Goal: Task Accomplishment & Management: Complete application form

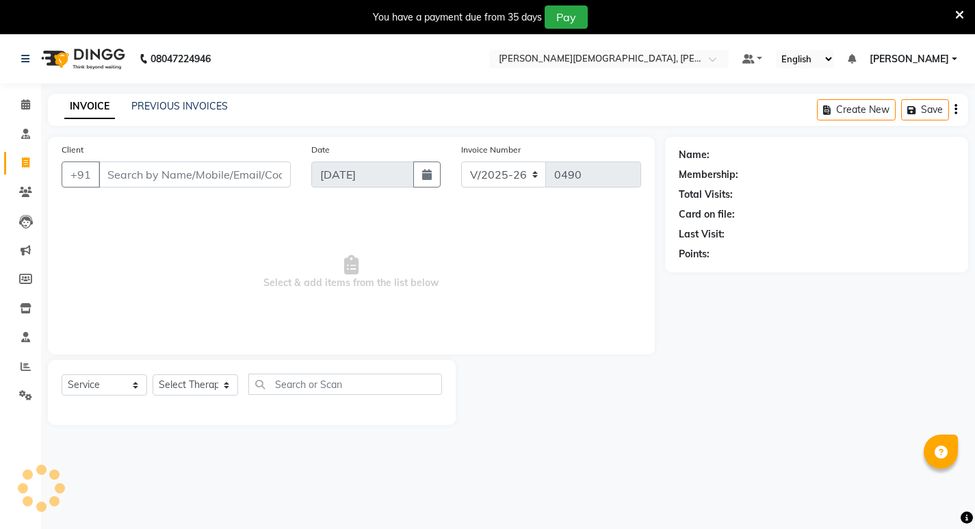
select select "6812"
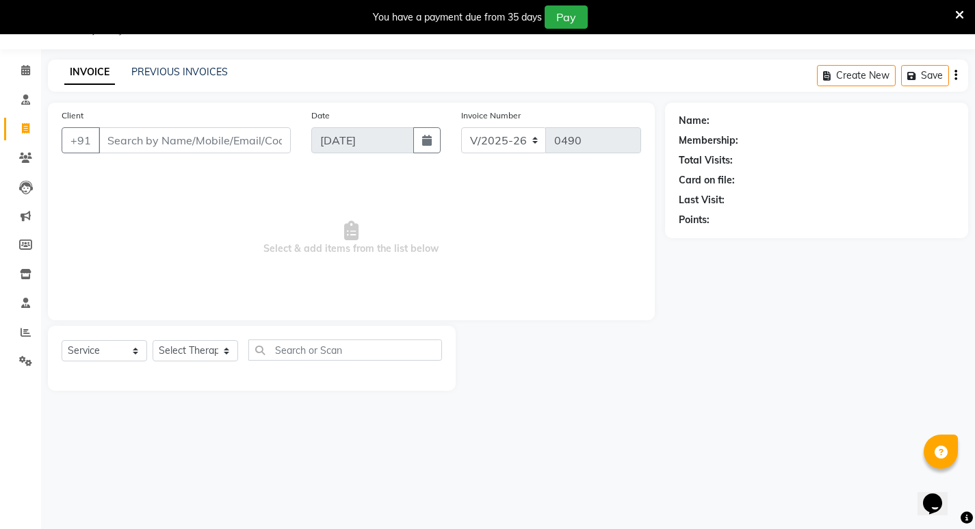
click at [156, 133] on input "Client" at bounding box center [195, 140] width 192 height 26
select select "package"
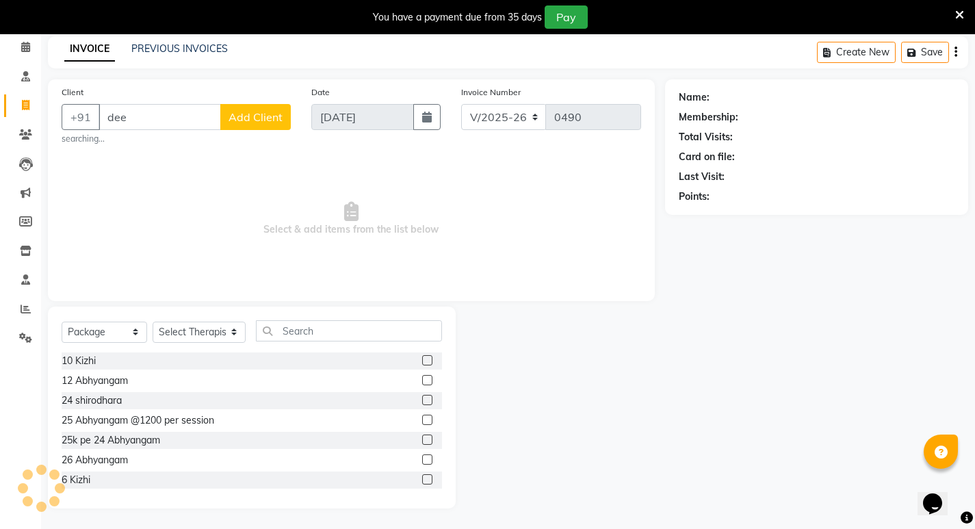
scroll to position [53, 0]
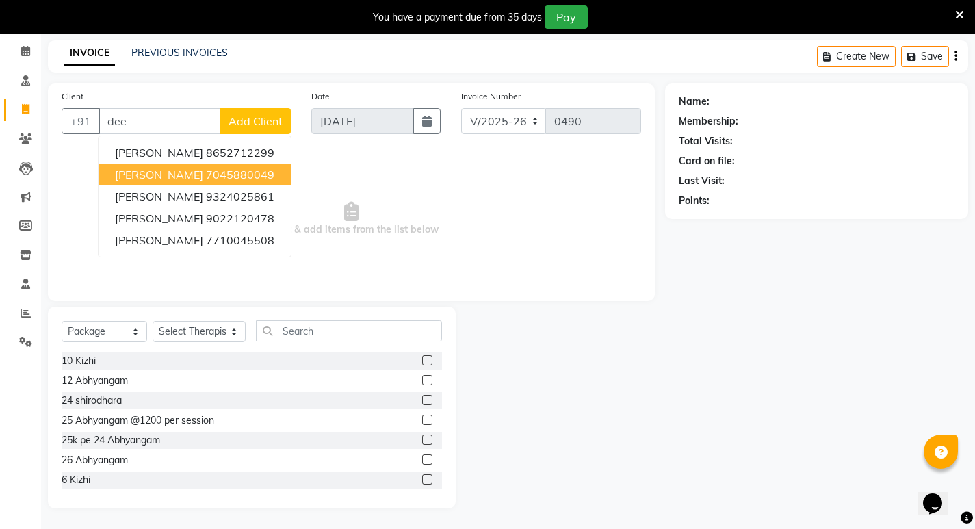
click at [186, 172] on span "[PERSON_NAME]" at bounding box center [159, 175] width 88 height 14
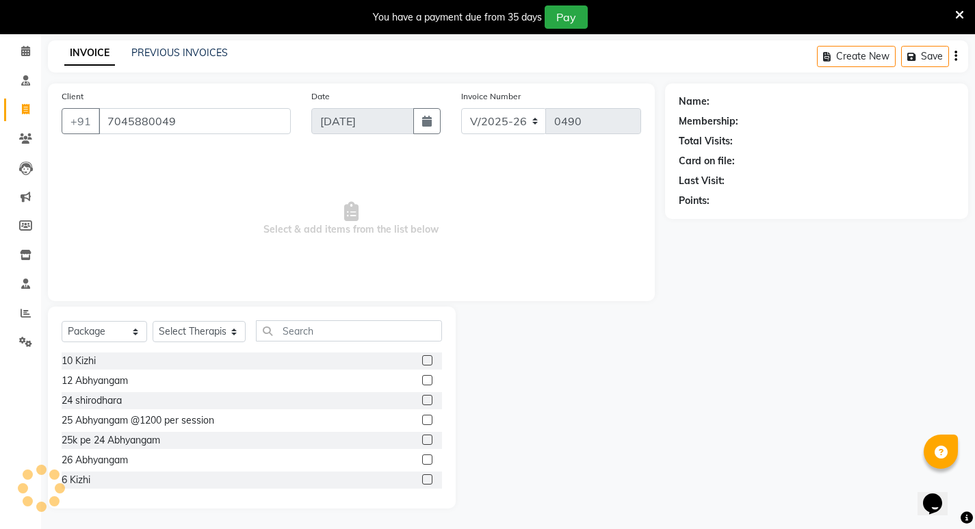
type input "7045880049"
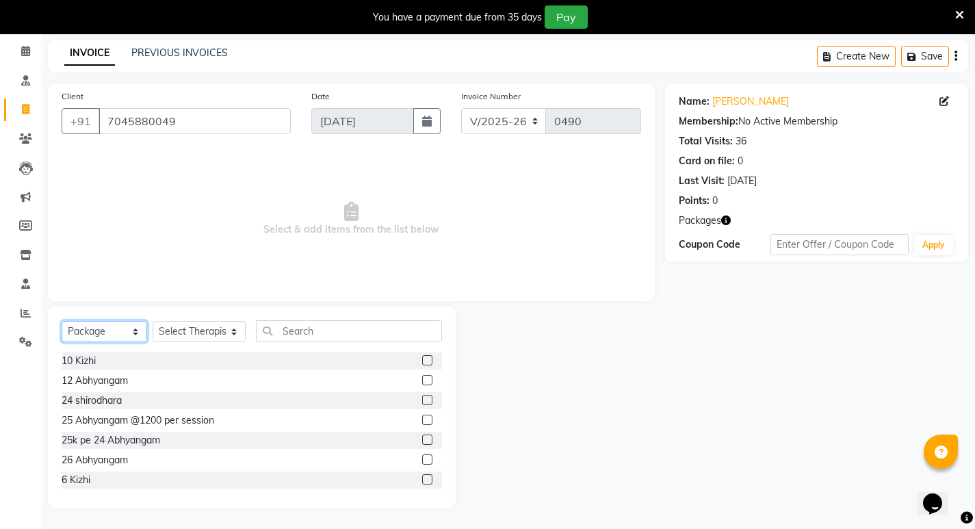
click at [106, 332] on select "Select Service Product Membership Package Voucher Prepaid Gift Card" at bounding box center [105, 331] width 86 height 21
select select "service"
click at [62, 340] on select "Select Service Product Membership Package Voucher Prepaid Gift Card" at bounding box center [105, 331] width 86 height 21
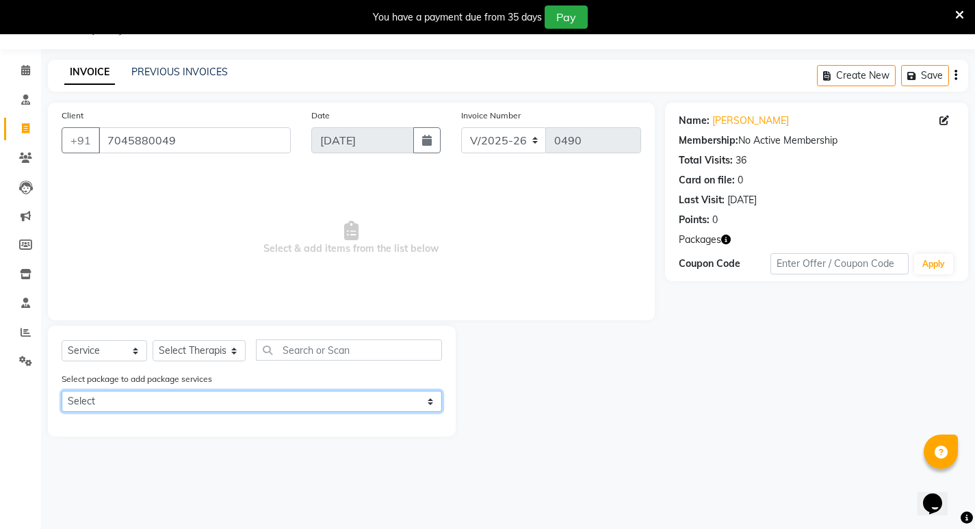
click at [171, 394] on select "Select Kizhi 4 [PERSON_NAME] [PERSON_NAME]" at bounding box center [252, 401] width 381 height 21
select select "3: Object"
click at [62, 391] on select "Select Kizhi 4 [PERSON_NAME] [PERSON_NAME]" at bounding box center [252, 401] width 381 height 21
click at [422, 406] on select "Select Kizhi 4 [PERSON_NAME] [PERSON_NAME]" at bounding box center [252, 401] width 381 height 21
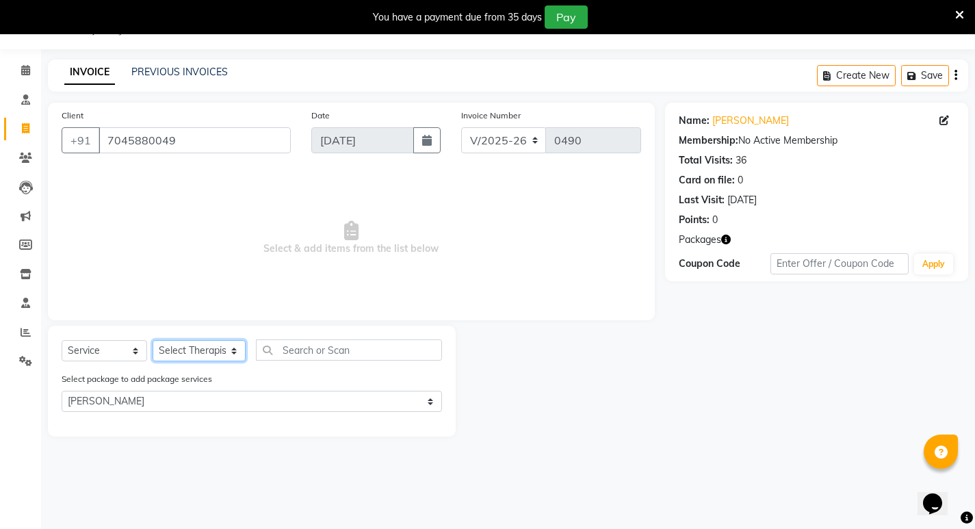
click at [198, 348] on select "Select Therapist amrutha [PERSON_NAME] [PERSON_NAME] [PERSON_NAME] [PERSON_NAME…" at bounding box center [199, 350] width 93 height 21
select select "62150"
click at [153, 340] on select "Select Therapist amrutha [PERSON_NAME] [PERSON_NAME] [PERSON_NAME] [PERSON_NAME…" at bounding box center [199, 350] width 93 height 21
click at [426, 425] on label at bounding box center [427, 425] width 10 height 10
click at [426, 425] on input "checkbox" at bounding box center [426, 426] width 9 height 9
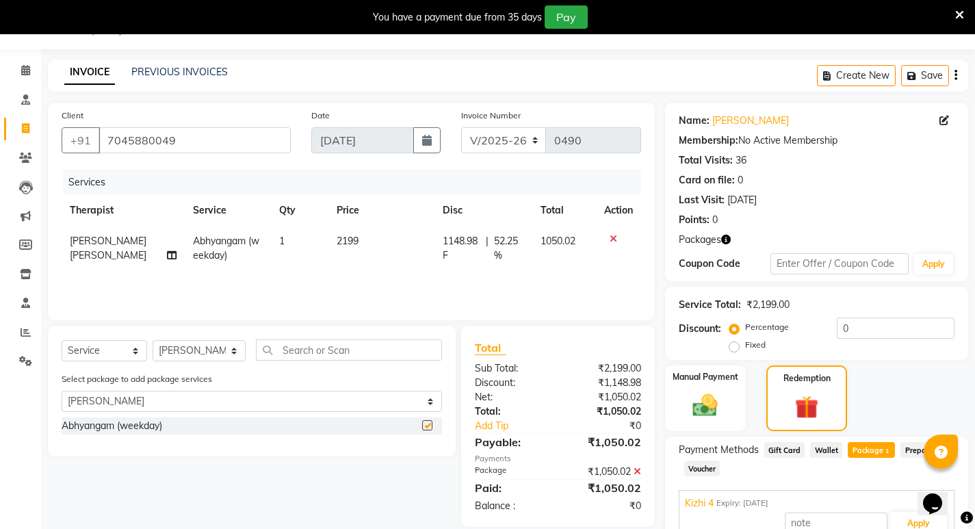
checkbox input "false"
click at [806, 407] on img at bounding box center [807, 407] width 40 height 30
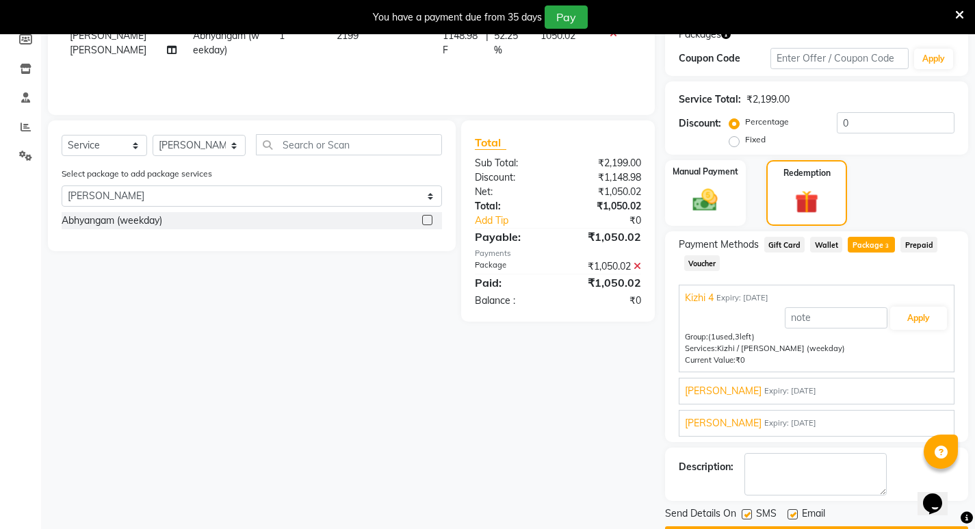
click at [786, 426] on span "Expiry: [DATE]" at bounding box center [790, 423] width 52 height 12
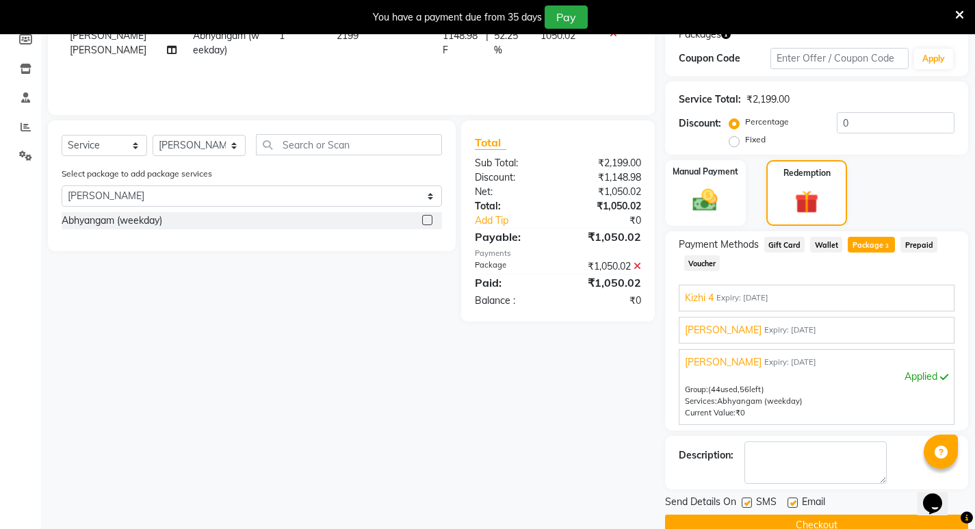
click at [819, 391] on div "Group: (44 used, 56 left) Services: [GEOGRAPHIC_DATA] (weekday)" at bounding box center [816, 395] width 263 height 23
click at [834, 400] on div "Services: [GEOGRAPHIC_DATA] (weekday)" at bounding box center [816, 402] width 263 height 12
click at [745, 502] on label at bounding box center [747, 503] width 10 height 10
click at [745, 502] on input "checkbox" at bounding box center [746, 503] width 9 height 9
checkbox input "false"
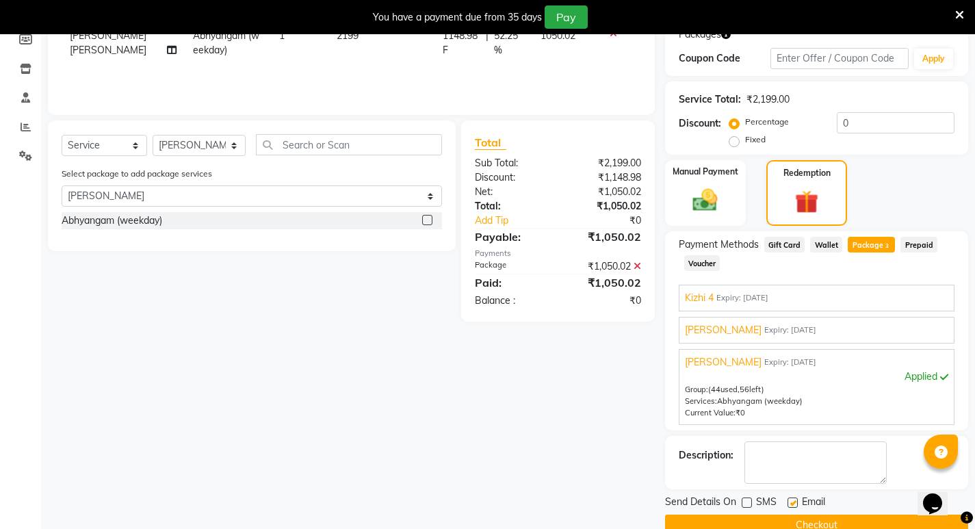
click at [794, 502] on label at bounding box center [793, 503] width 10 height 10
click at [794, 502] on input "checkbox" at bounding box center [792, 503] width 9 height 9
checkbox input "false"
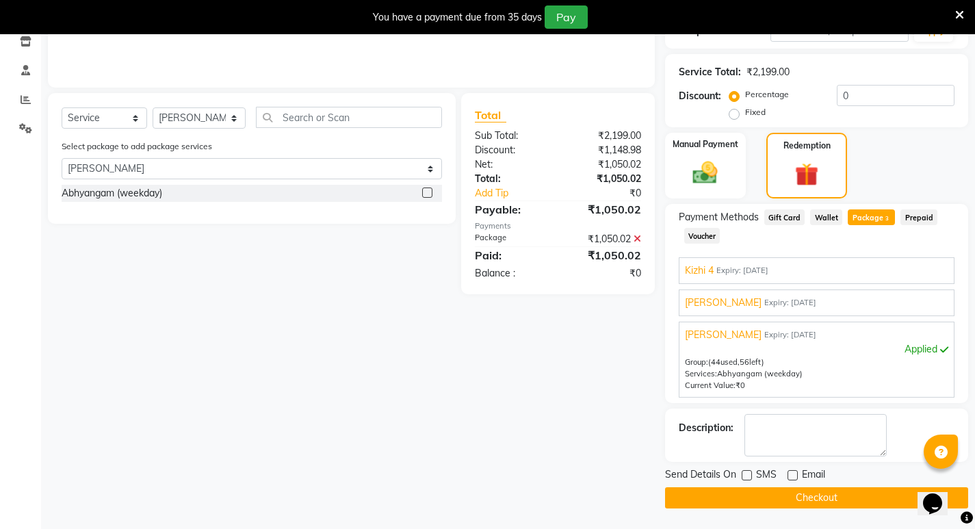
click at [816, 499] on button "Checkout" at bounding box center [816, 497] width 303 height 21
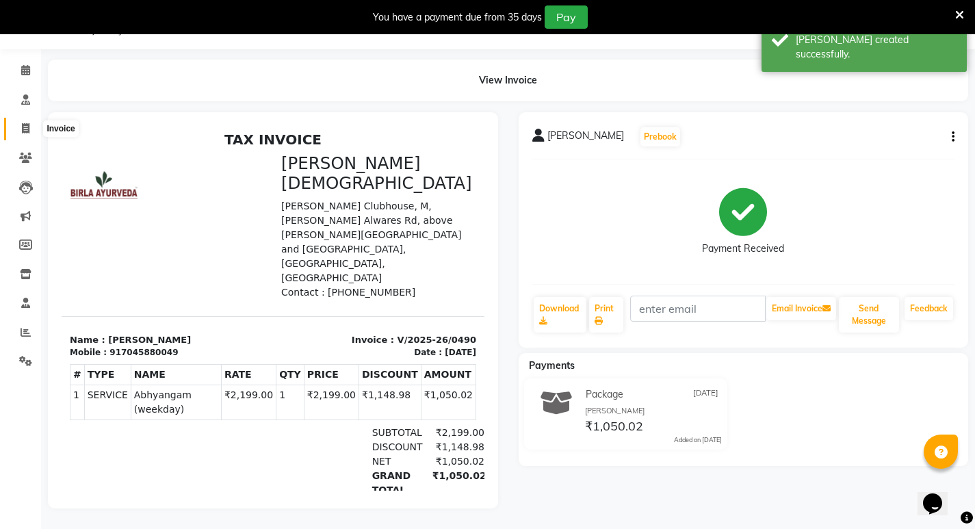
click at [24, 123] on icon at bounding box center [26, 128] width 8 height 10
select select "service"
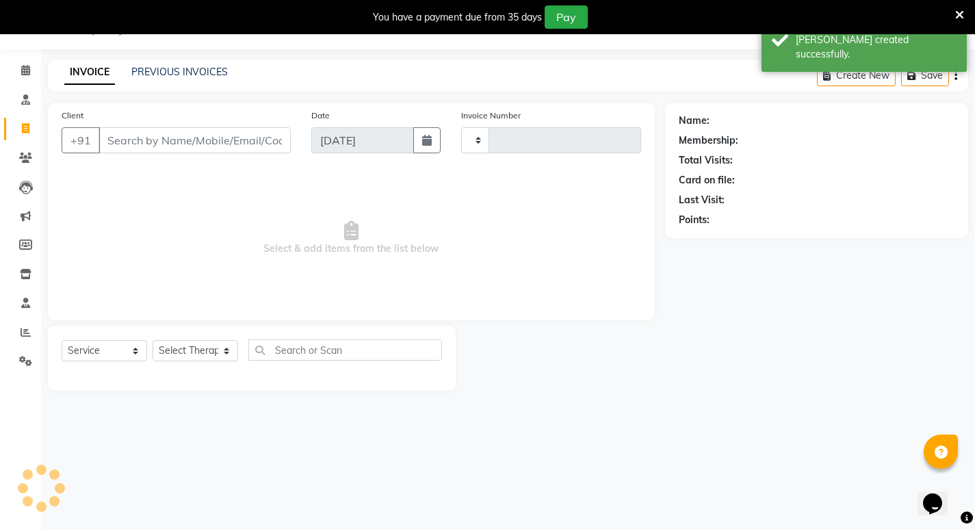
type input "0491"
select select "6812"
select select "package"
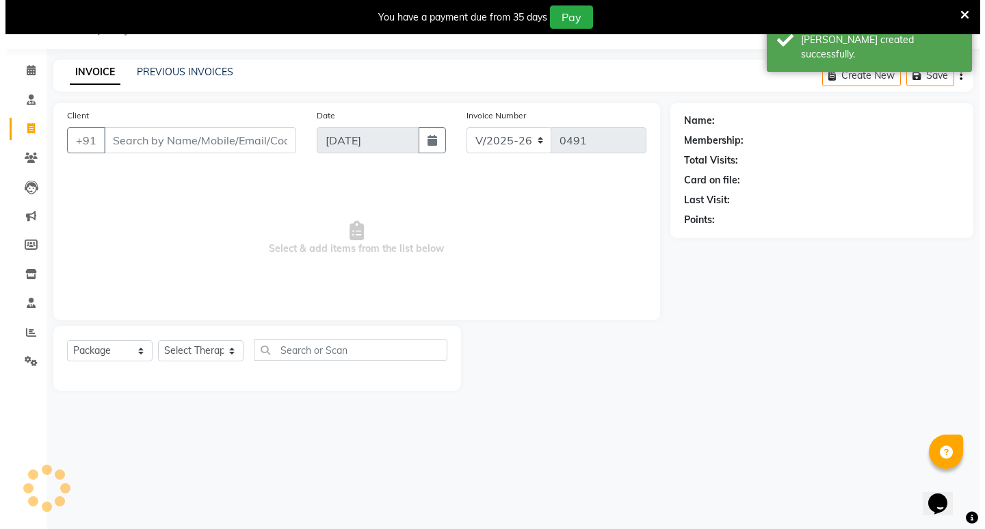
scroll to position [44, 0]
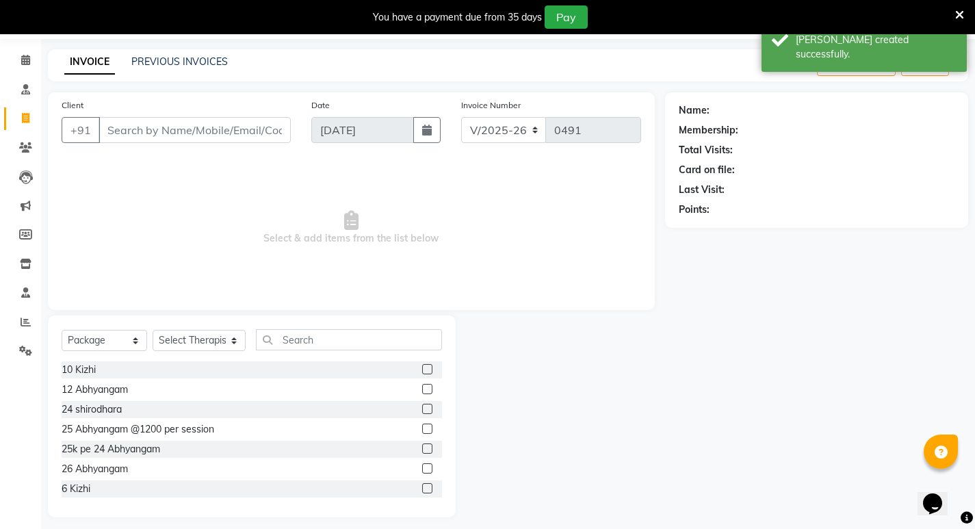
click at [125, 135] on input "Client" at bounding box center [195, 130] width 192 height 26
type input "a"
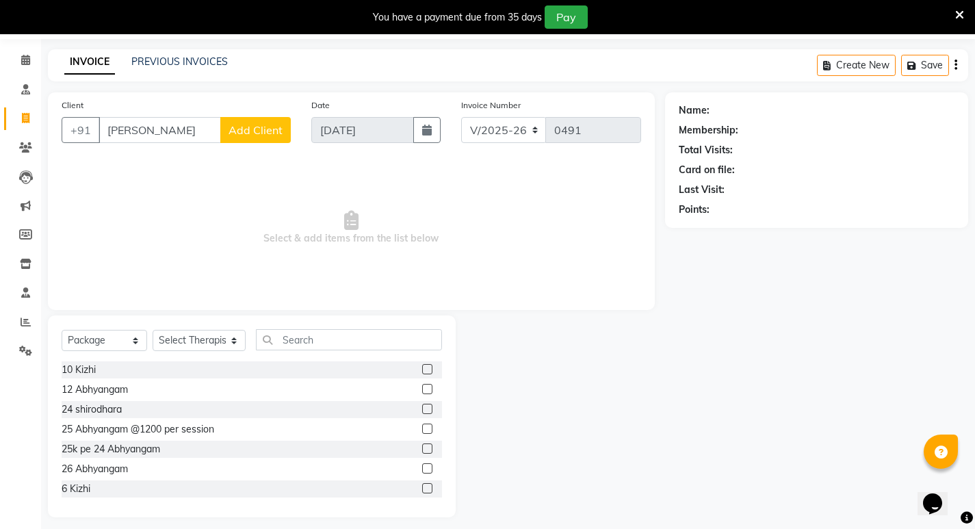
type input "[PERSON_NAME]"
click at [255, 139] on button "Add Client" at bounding box center [255, 130] width 70 height 26
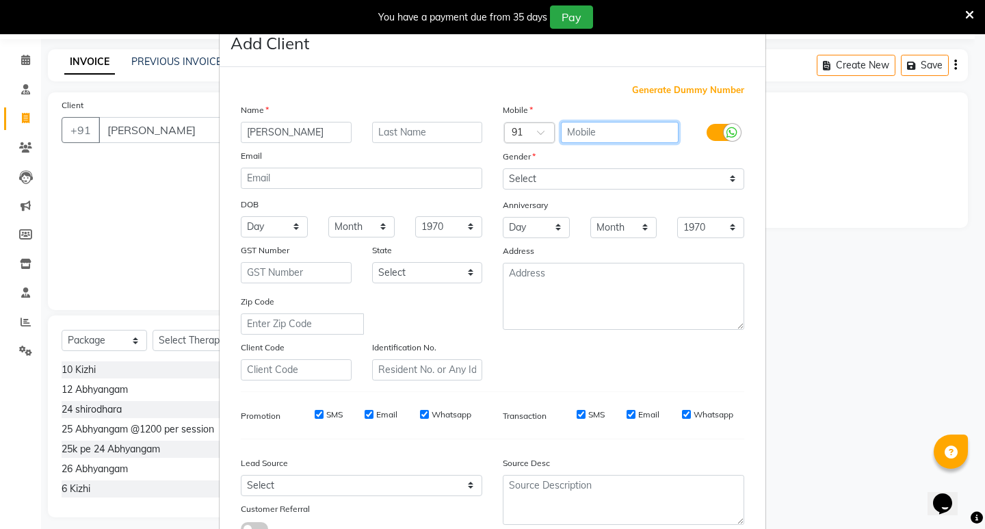
click at [584, 130] on input "text" at bounding box center [620, 132] width 118 height 21
type input "9167486727"
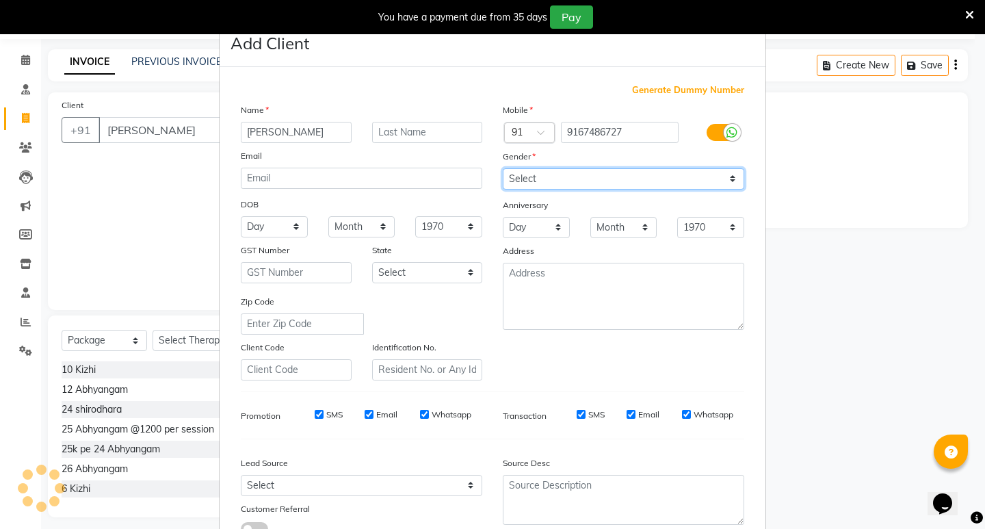
click at [559, 181] on select "Select [DEMOGRAPHIC_DATA] [DEMOGRAPHIC_DATA] Other Prefer Not To Say" at bounding box center [624, 178] width 242 height 21
select select "[DEMOGRAPHIC_DATA]"
click at [503, 168] on select "Select [DEMOGRAPHIC_DATA] [DEMOGRAPHIC_DATA] Other Prefer Not To Say" at bounding box center [624, 178] width 242 height 21
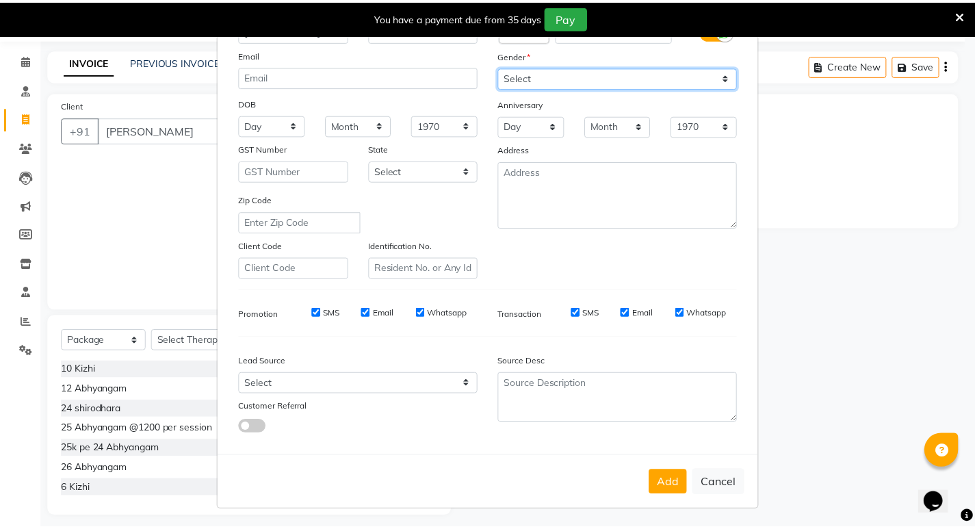
scroll to position [103, 0]
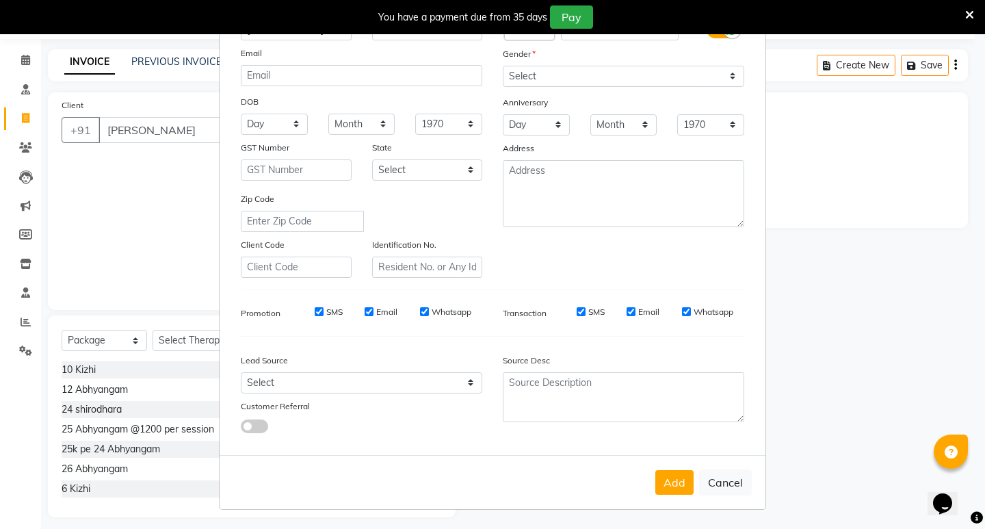
click at [670, 479] on button "Add" at bounding box center [675, 482] width 38 height 25
type input "9167486727"
select select
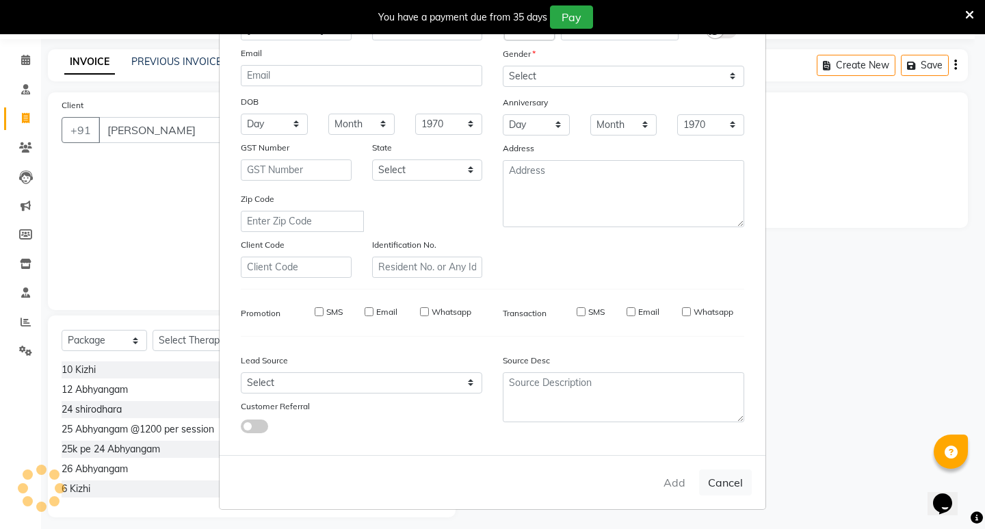
select select
checkbox input "false"
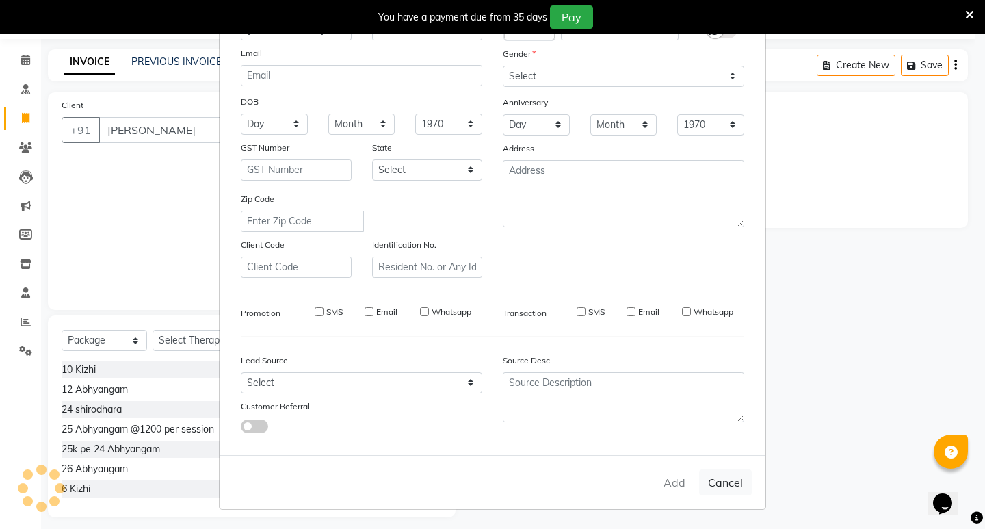
checkbox input "false"
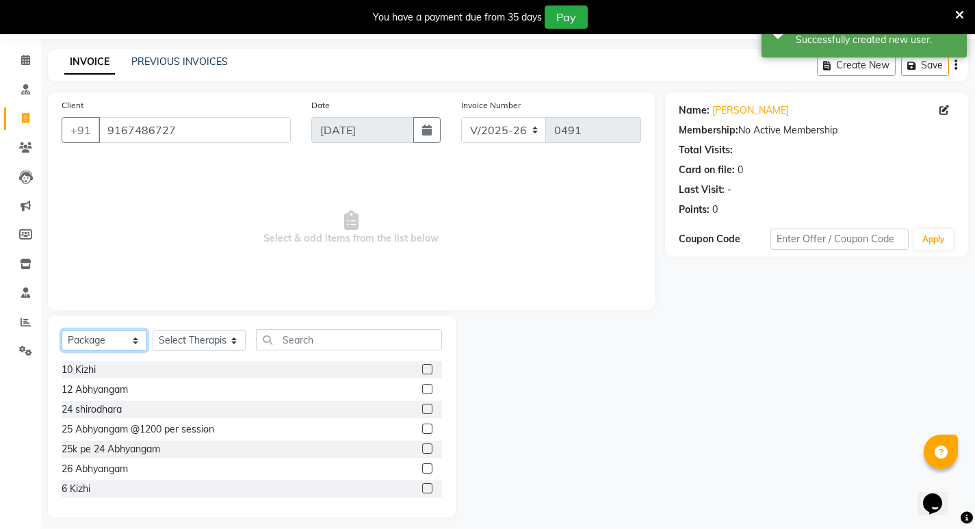
click at [107, 345] on select "Select Service Product Membership Package Voucher Prepaid Gift Card" at bounding box center [105, 340] width 86 height 21
select select "product"
click at [62, 330] on select "Select Service Product Membership Package Voucher Prepaid Gift Card" at bounding box center [105, 340] width 86 height 21
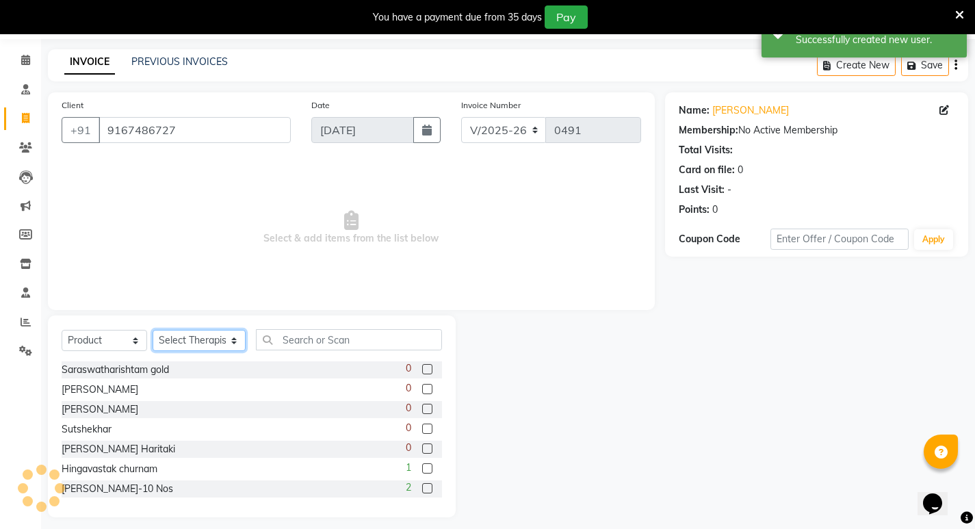
click at [205, 339] on select "Select Therapist amrutha [PERSON_NAME] [PERSON_NAME] [PERSON_NAME] [PERSON_NAME…" at bounding box center [199, 340] width 93 height 21
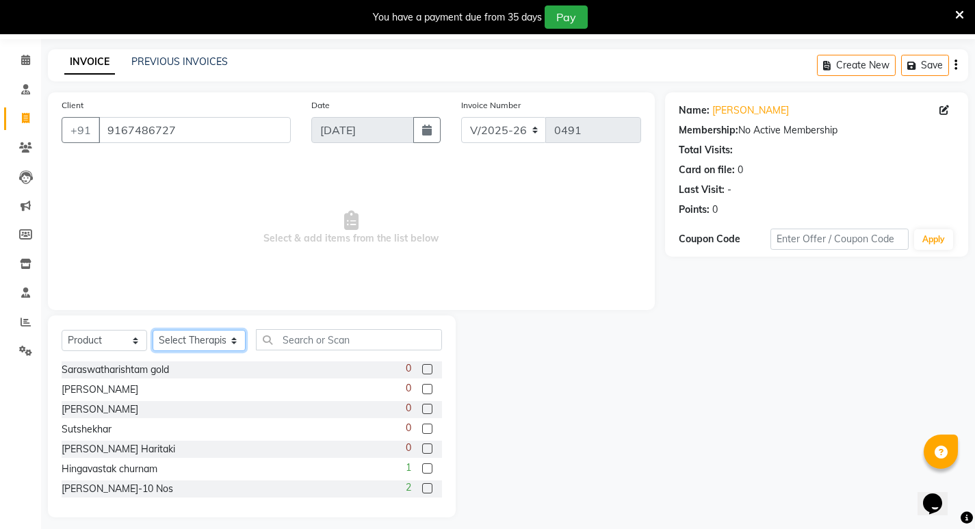
select select "66500"
click at [153, 330] on select "Select Therapist amrutha [PERSON_NAME] [PERSON_NAME] [PERSON_NAME] [PERSON_NAME…" at bounding box center [199, 340] width 93 height 21
click at [291, 341] on input "text" at bounding box center [349, 339] width 186 height 21
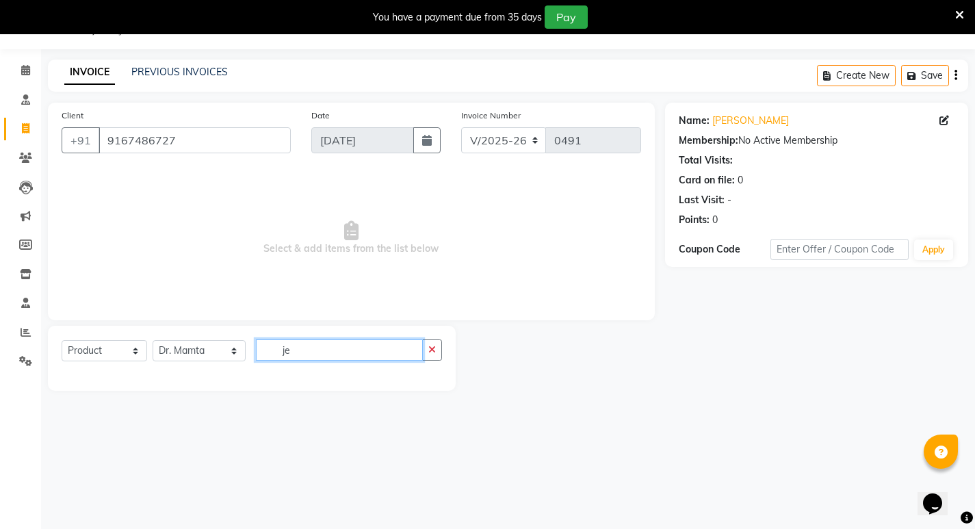
scroll to position [34, 0]
click at [303, 351] on input "jeer" at bounding box center [339, 349] width 167 height 21
type input "jeera"
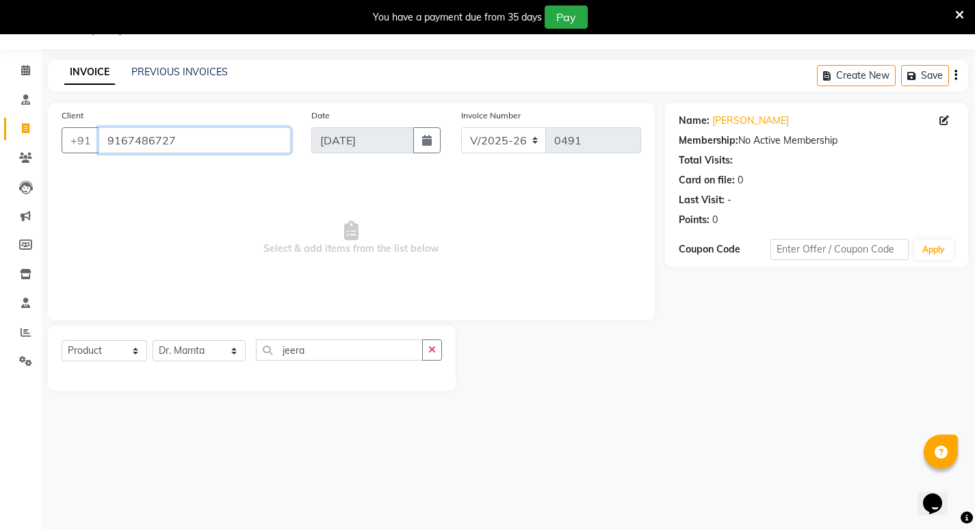
click at [183, 144] on input "9167486727" at bounding box center [195, 140] width 192 height 26
click at [185, 139] on input "9167486727" at bounding box center [195, 140] width 192 height 26
click at [436, 352] on icon "button" at bounding box center [432, 350] width 8 height 10
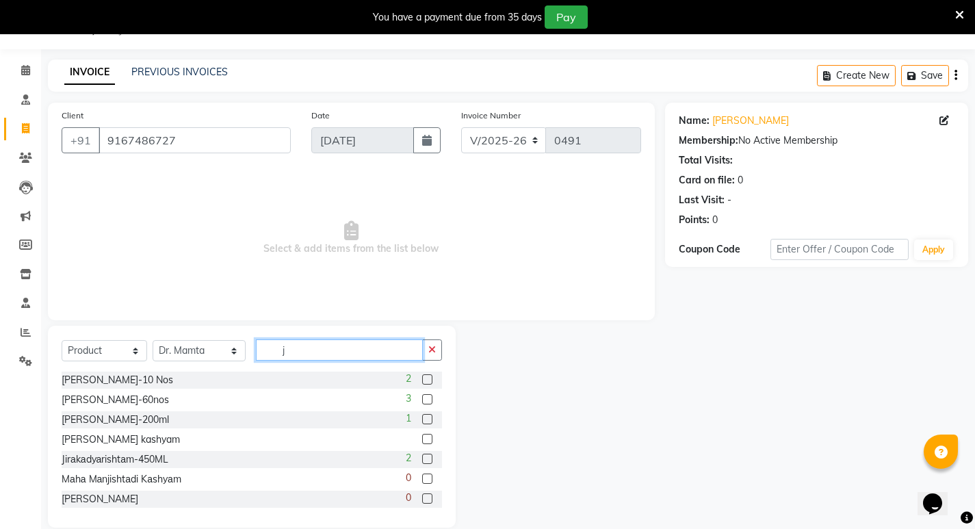
type input "j"
click at [422, 461] on label at bounding box center [427, 459] width 10 height 10
click at [422, 461] on input "checkbox" at bounding box center [426, 459] width 9 height 9
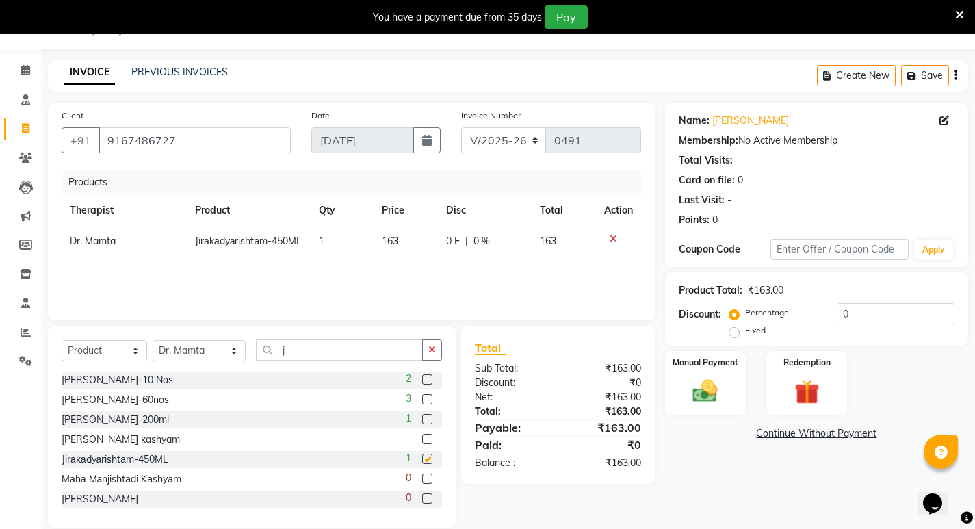
checkbox input "false"
drag, startPoint x: 706, startPoint y: 371, endPoint x: 707, endPoint y: 362, distance: 9.0
click at [706, 370] on div "Manual Payment" at bounding box center [705, 384] width 84 height 68
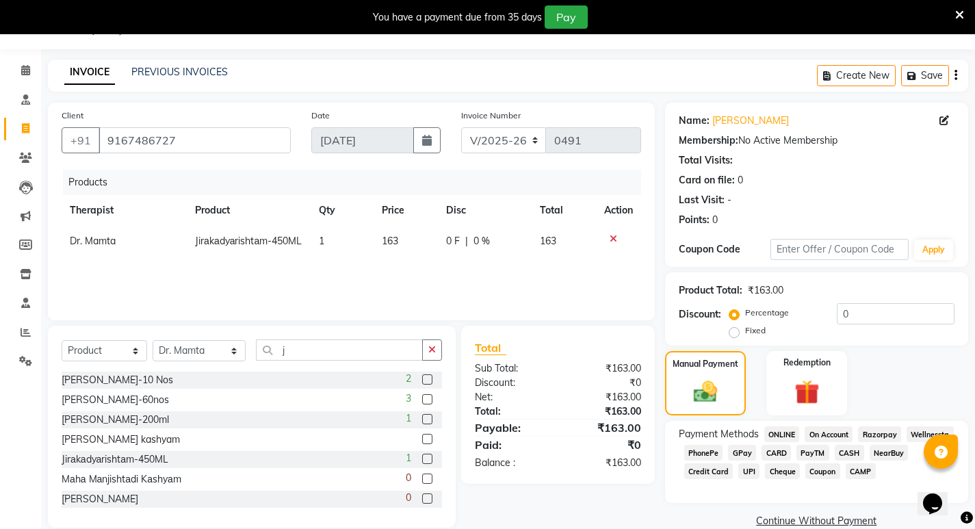
click at [812, 453] on span "PayTM" at bounding box center [813, 453] width 33 height 16
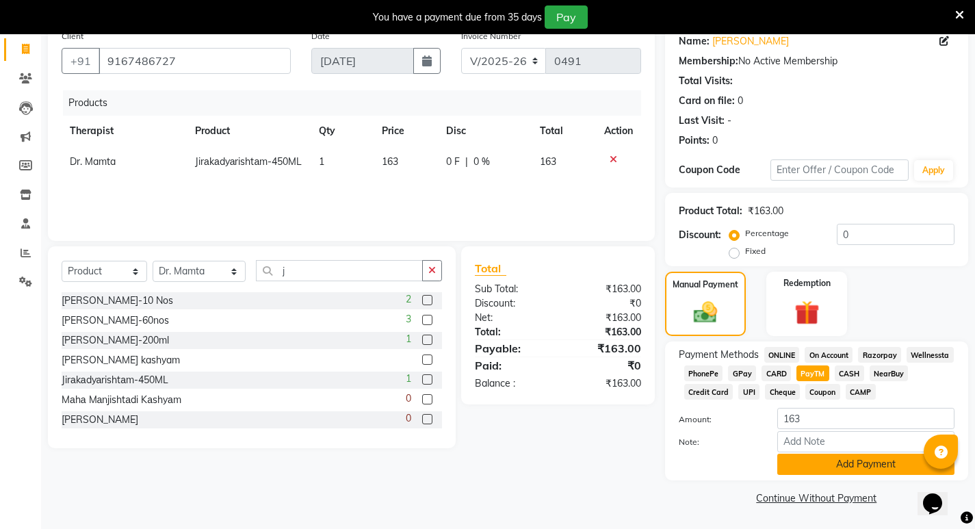
click at [851, 466] on button "Add Payment" at bounding box center [865, 464] width 177 height 21
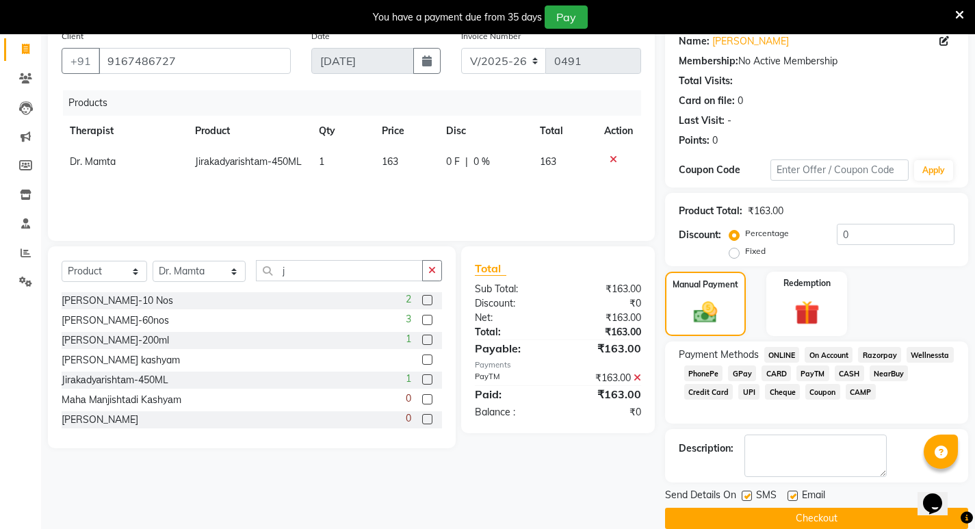
click at [801, 519] on button "Checkout" at bounding box center [816, 518] width 303 height 21
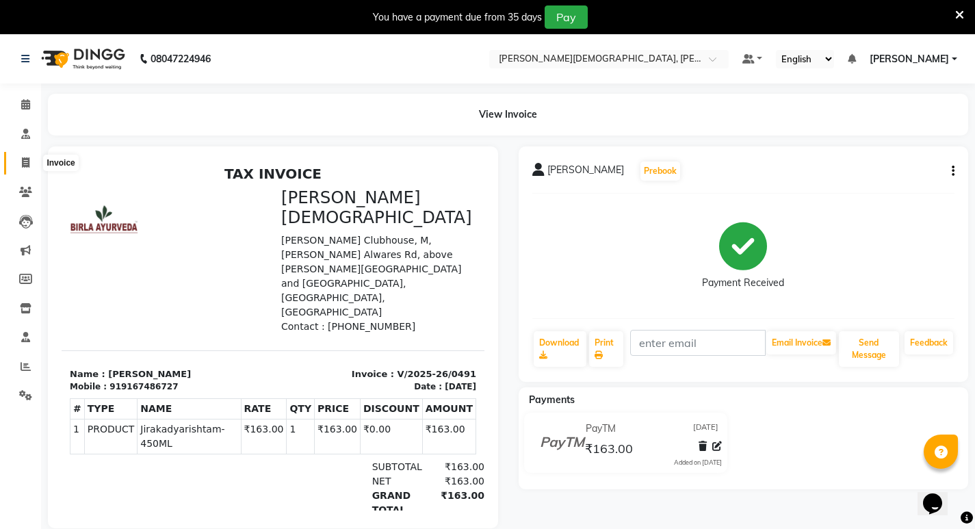
click at [27, 162] on icon at bounding box center [26, 162] width 8 height 10
select select "service"
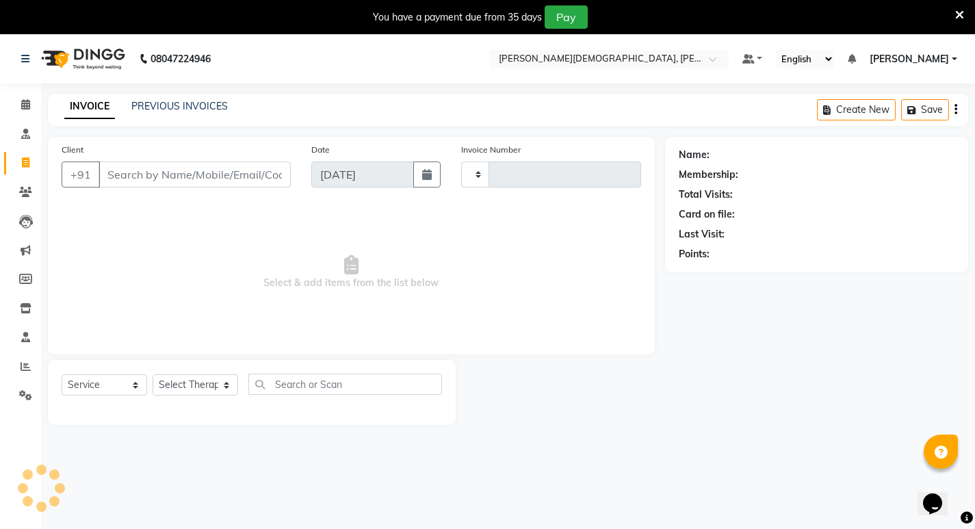
scroll to position [34, 0]
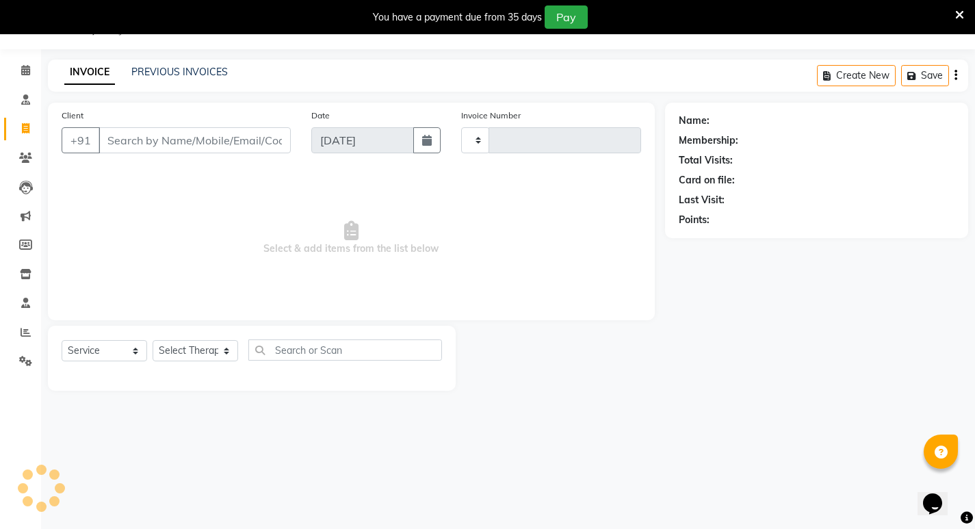
type input "0492"
select select "6812"
click at [183, 73] on link "PREVIOUS INVOICES" at bounding box center [179, 72] width 96 height 12
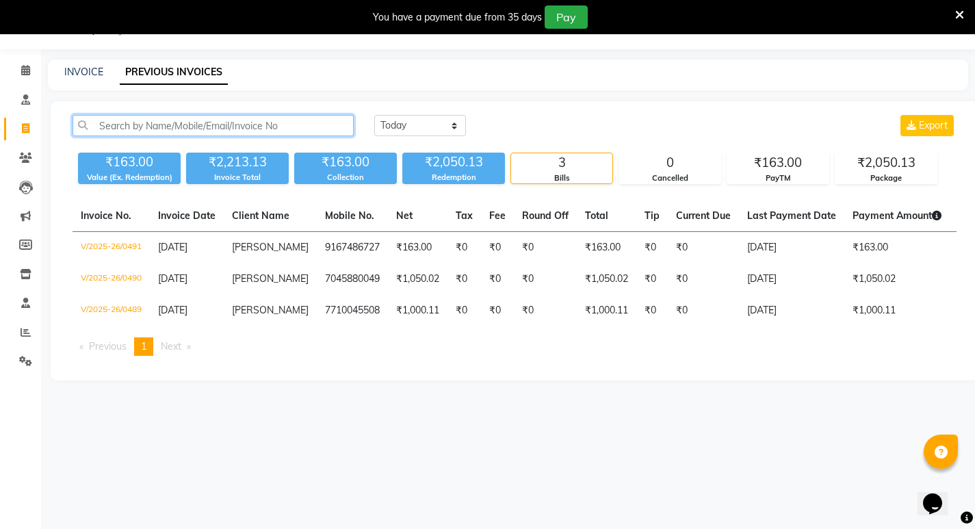
click at [114, 131] on input "text" at bounding box center [213, 125] width 281 height 21
click at [27, 131] on icon at bounding box center [26, 128] width 8 height 10
select select "service"
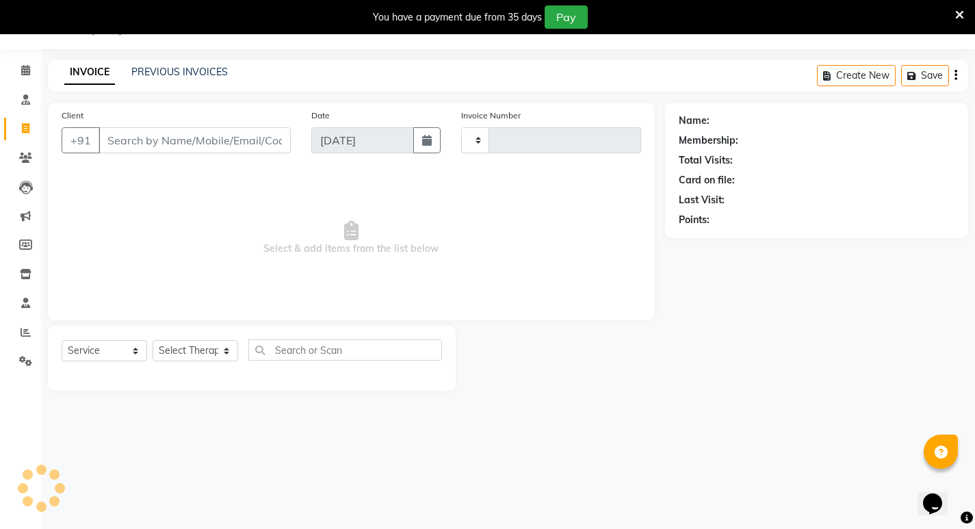
type input "0492"
select select "6812"
click at [136, 136] on input "Client" at bounding box center [195, 140] width 192 height 26
select select "package"
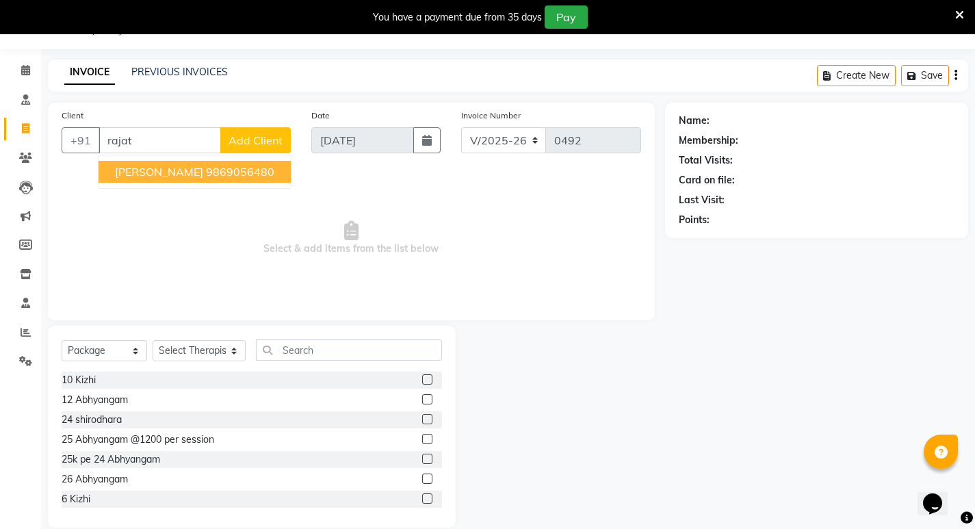
click at [193, 179] on button "Rajat Tiwari 9869056480" at bounding box center [195, 172] width 192 height 22
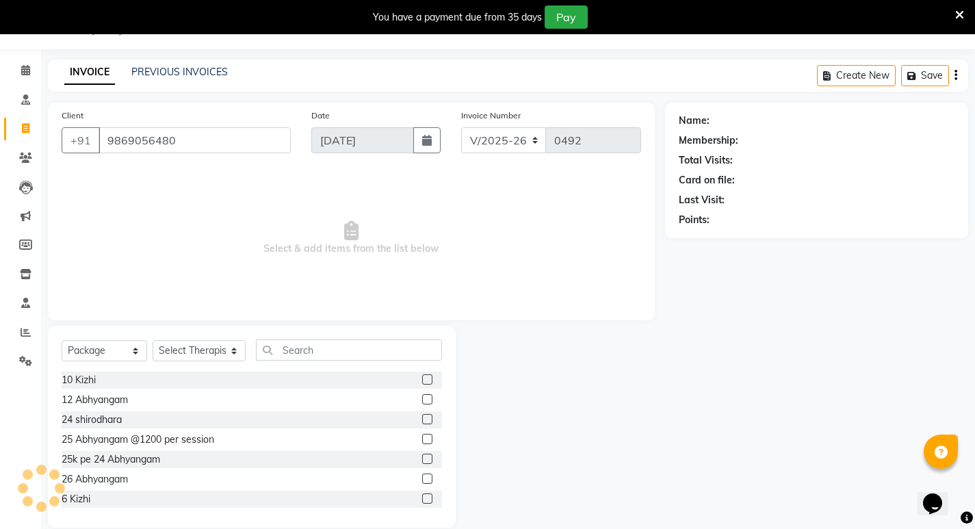
type input "9869056480"
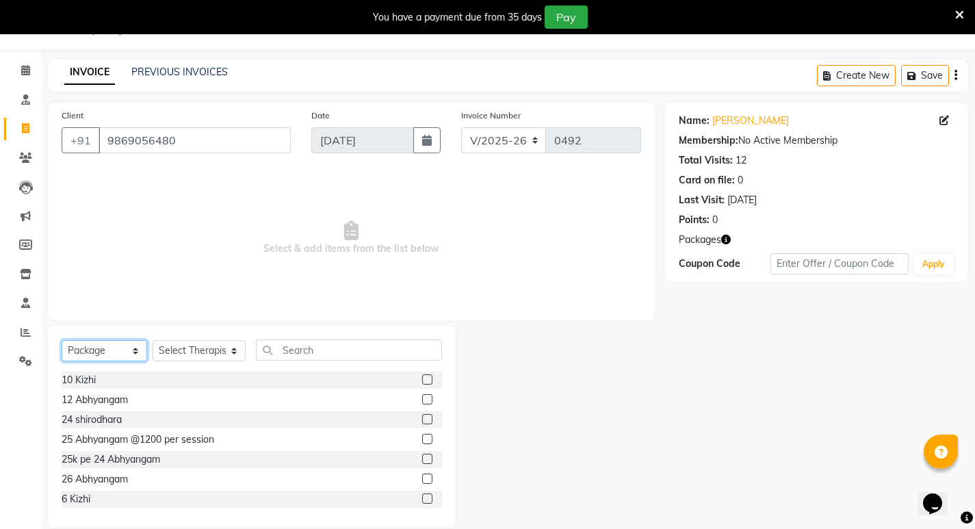
click at [107, 350] on select "Select Service Product Membership Package Voucher Prepaid Gift Card" at bounding box center [105, 350] width 86 height 21
select select "service"
click at [62, 340] on select "Select Service Product Membership Package Voucher Prepaid Gift Card" at bounding box center [105, 350] width 86 height 21
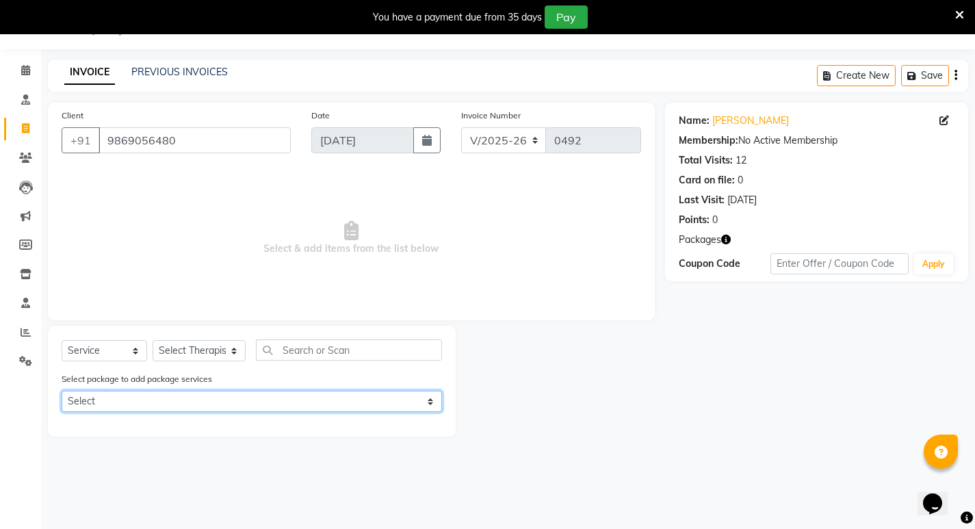
click at [321, 402] on select "Select Kadhi vasthy -10 / Kashya vasthi -3/ [PERSON_NAME] -5" at bounding box center [252, 401] width 381 height 21
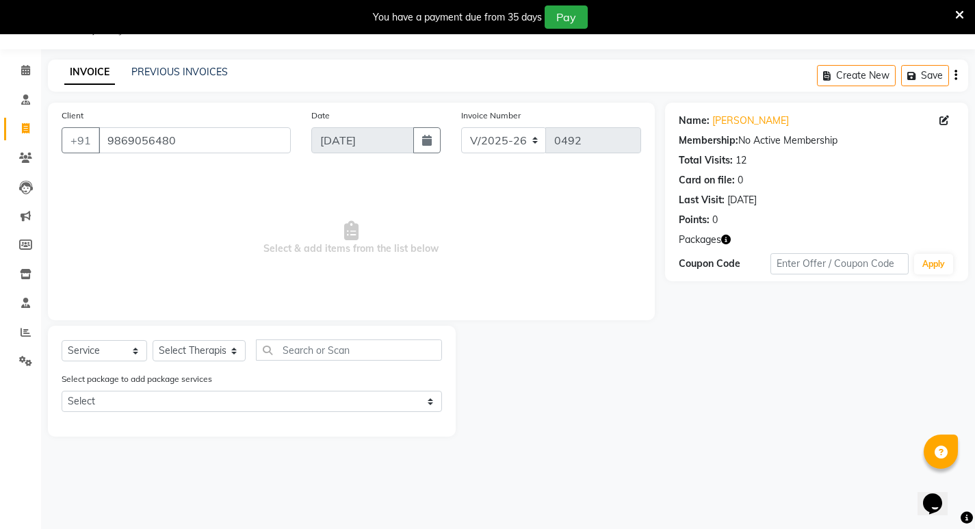
click at [478, 376] on div at bounding box center [560, 381] width 209 height 111
click at [23, 130] on icon at bounding box center [26, 128] width 8 height 10
select select "service"
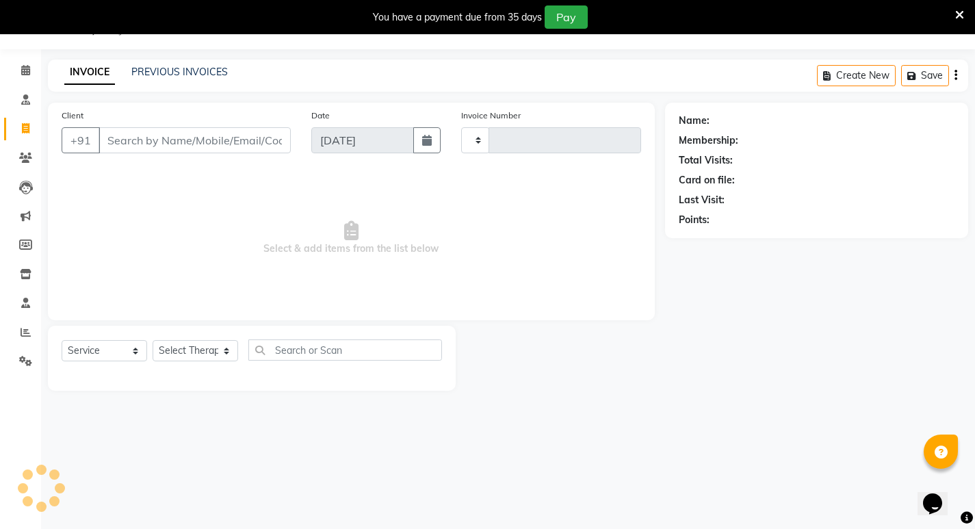
type input "0492"
select select "6812"
select select "package"
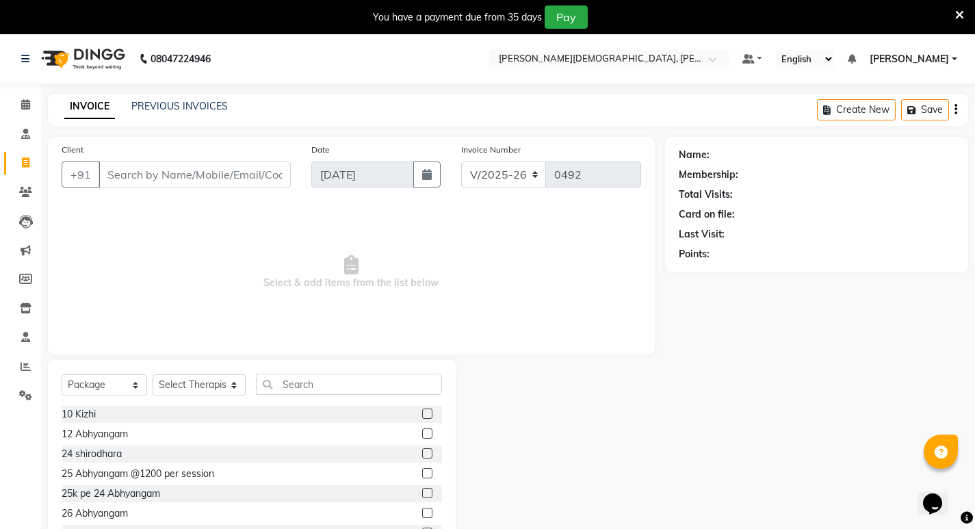
click at [955, 56] on link "[PERSON_NAME]" at bounding box center [914, 59] width 88 height 14
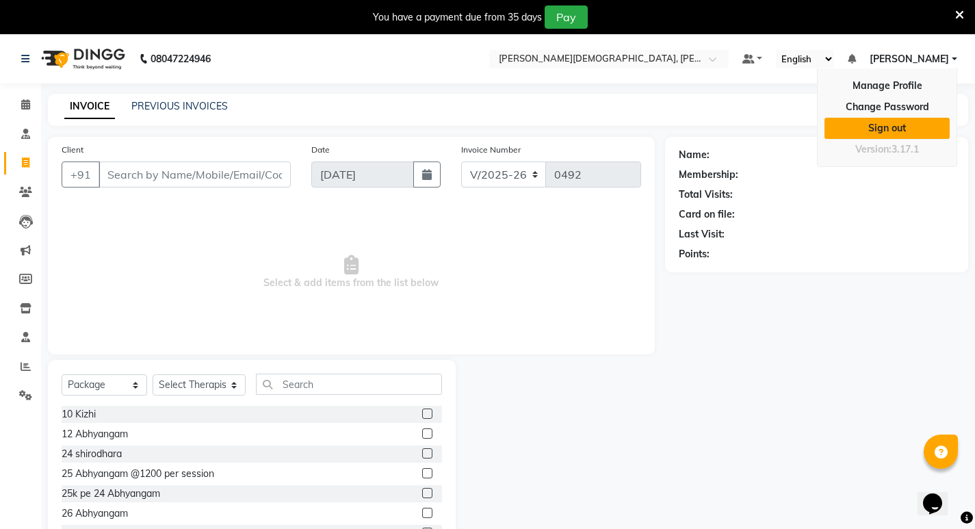
click at [897, 128] on link "Sign out" at bounding box center [887, 128] width 125 height 21
